Goal: Task Accomplishment & Management: Use online tool/utility

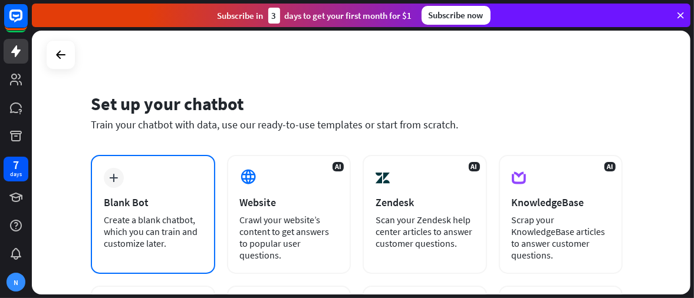
click at [118, 191] on div "plus Blank Bot Create a blank chatbot, which you can train and customize later." at bounding box center [153, 214] width 124 height 119
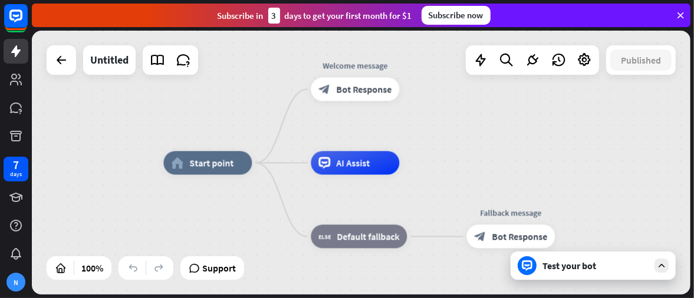
click at [557, 266] on div "Test your bot" at bounding box center [595, 266] width 106 height 12
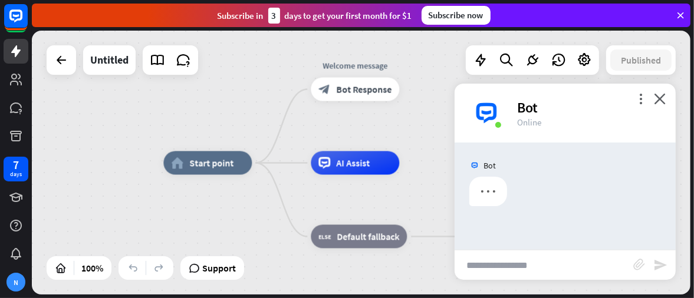
click at [515, 265] on input "text" at bounding box center [543, 264] width 179 height 29
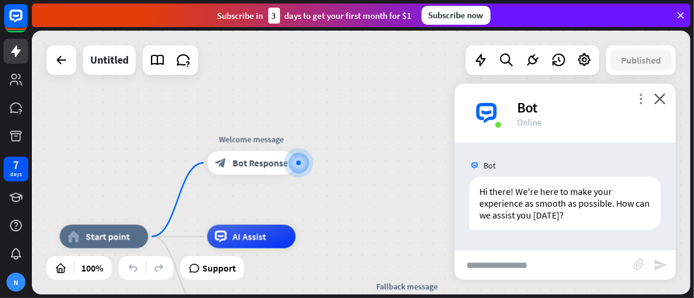
click at [638, 100] on icon "more_vert" at bounding box center [640, 98] width 11 height 11
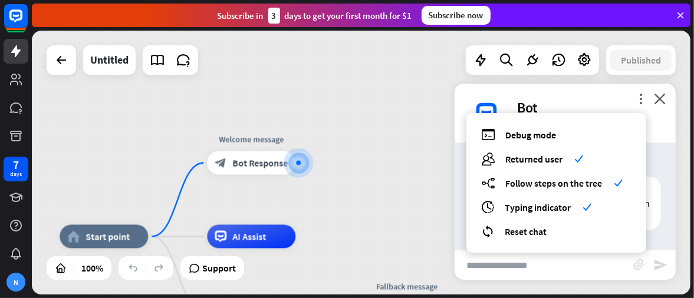
click at [499, 262] on input "text" at bounding box center [543, 264] width 179 height 29
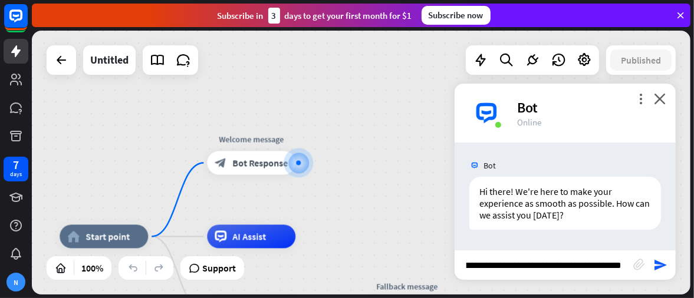
scroll to position [0, 114]
type input "**********"
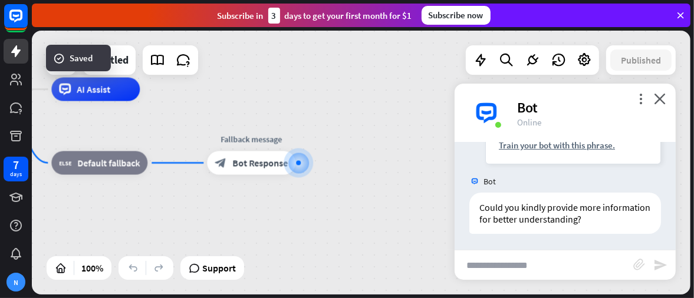
scroll to position [196, 0]
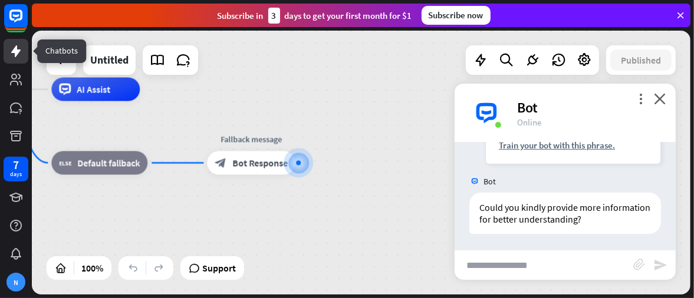
click at [19, 52] on icon at bounding box center [15, 51] width 9 height 12
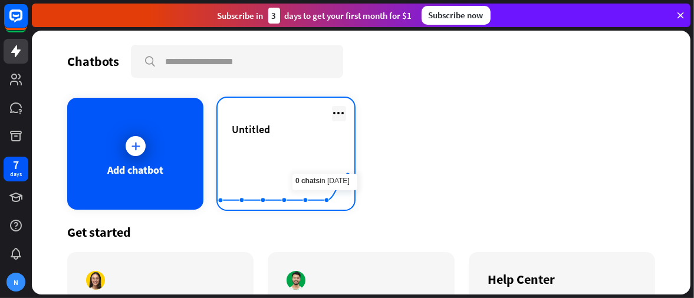
click at [332, 114] on icon at bounding box center [339, 113] width 14 height 14
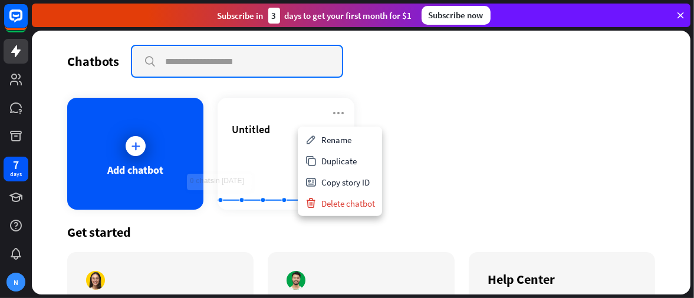
click at [202, 58] on input "text" at bounding box center [237, 61] width 210 height 31
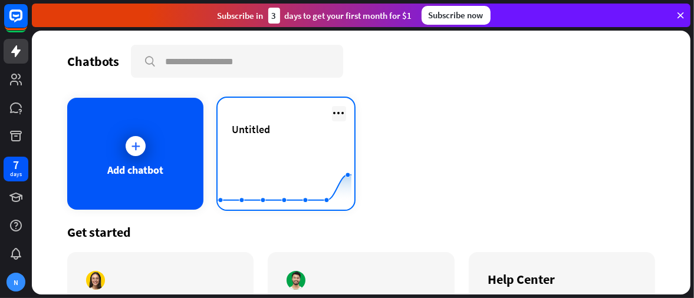
click at [337, 113] on icon at bounding box center [339, 113] width 14 height 14
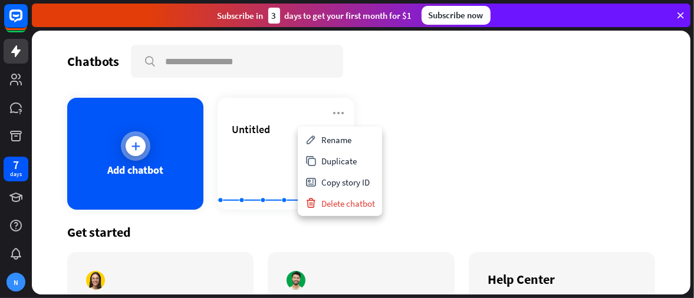
click at [133, 141] on icon at bounding box center [136, 146] width 12 height 12
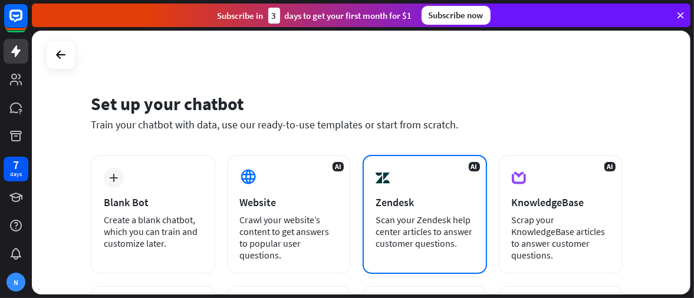
click at [484, 194] on div "AI Zendesk Scan your Zendesk help center articles to answer customer questions." at bounding box center [424, 214] width 124 height 119
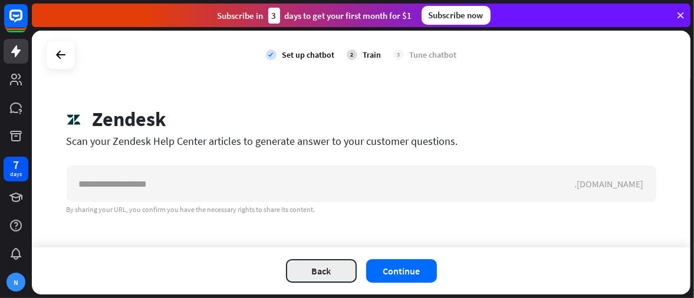
click at [322, 261] on button "Back" at bounding box center [321, 271] width 71 height 24
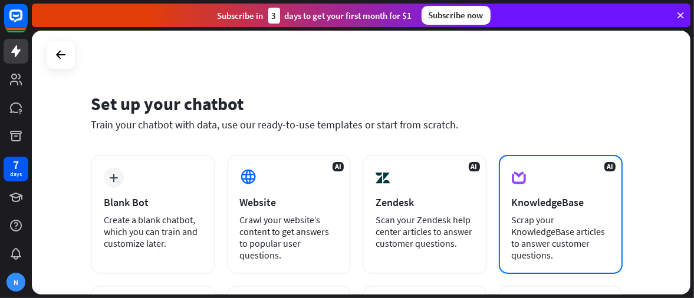
click at [545, 212] on div "AI KnowledgeBase Scrap your KnowledgeBase articles to answer customer questions." at bounding box center [561, 214] width 124 height 119
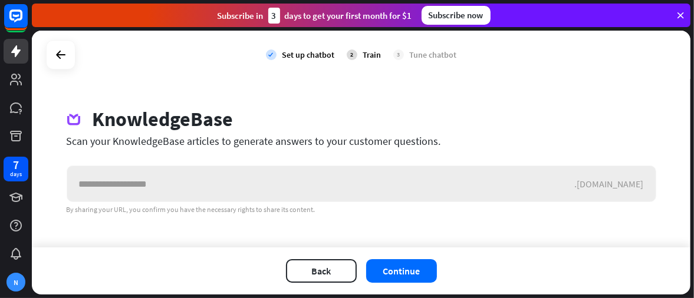
click at [313, 177] on input "text" at bounding box center [320, 183] width 507 height 35
